Goal: Navigation & Orientation: Find specific page/section

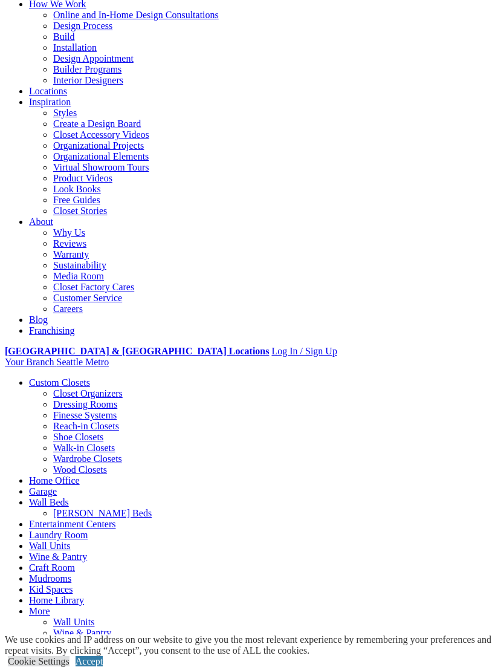
scroll to position [230, 0]
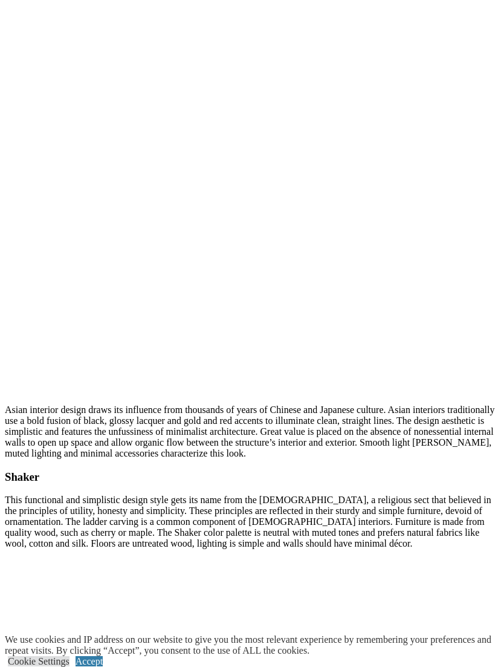
scroll to position [5982, 0]
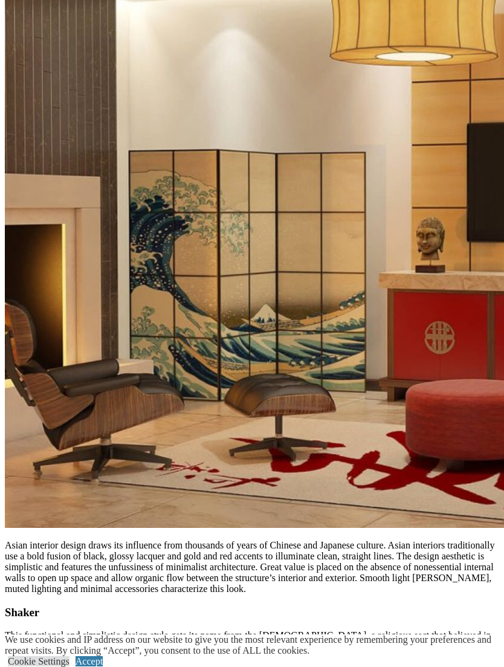
click at [0, 0] on div at bounding box center [0, 0] width 0 height 0
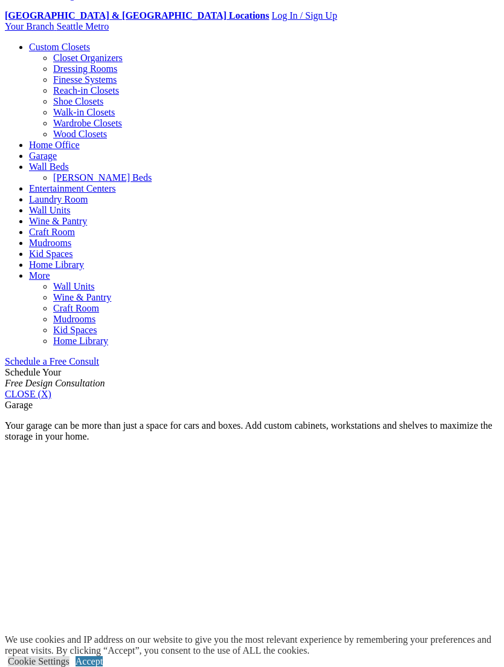
scroll to position [434, 0]
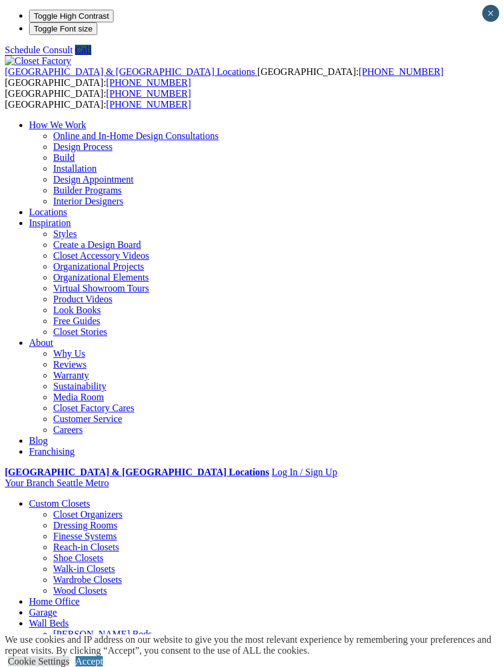
scroll to position [5982, 0]
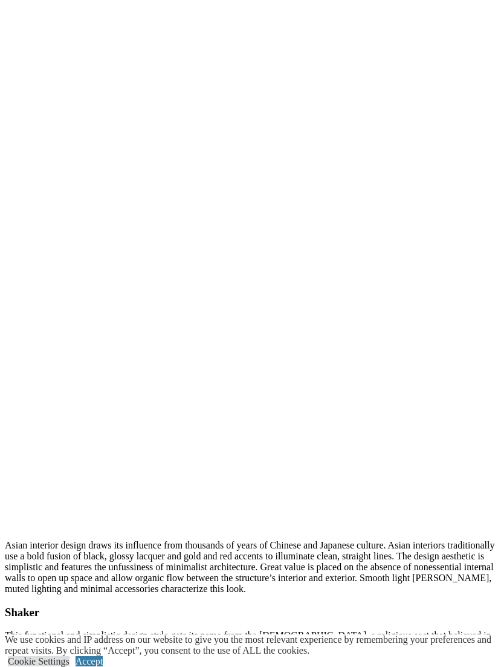
click at [0, 0] on div at bounding box center [0, 0] width 0 height 0
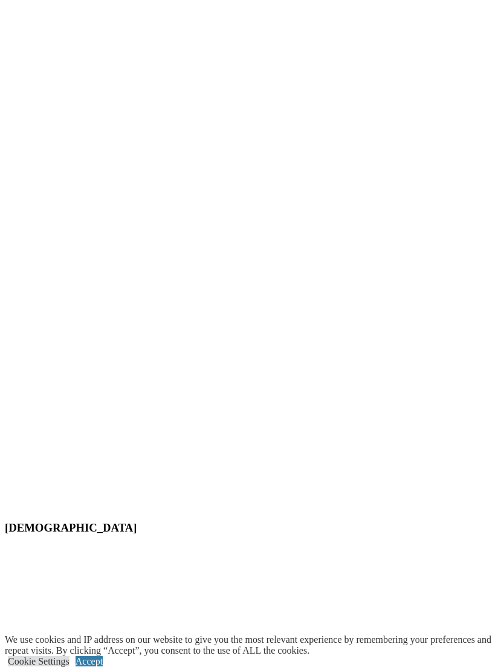
scroll to position [5998, 0]
click at [0, 0] on div at bounding box center [0, 0] width 0 height 0
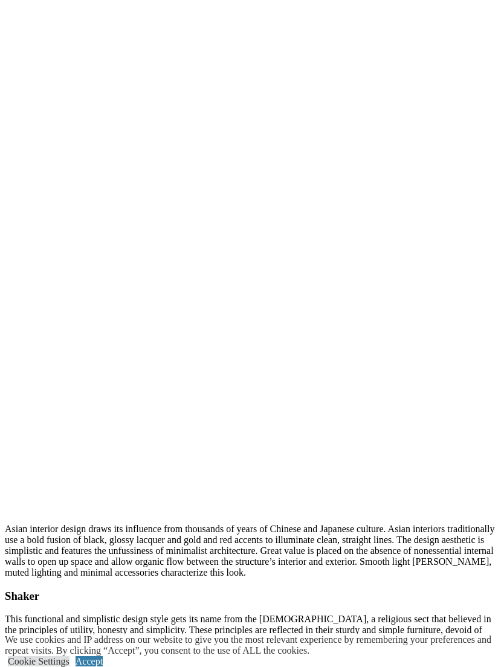
click at [0, 0] on span at bounding box center [0, 0] width 0 height 0
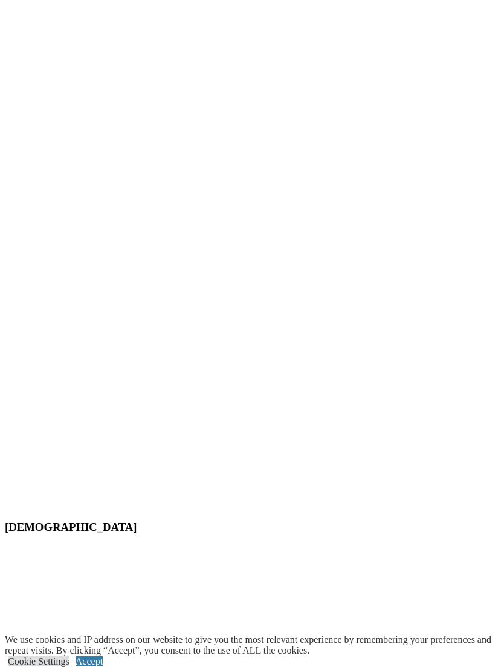
click at [0, 0] on span at bounding box center [0, 0] width 0 height 0
